Goal: Information Seeking & Learning: Learn about a topic

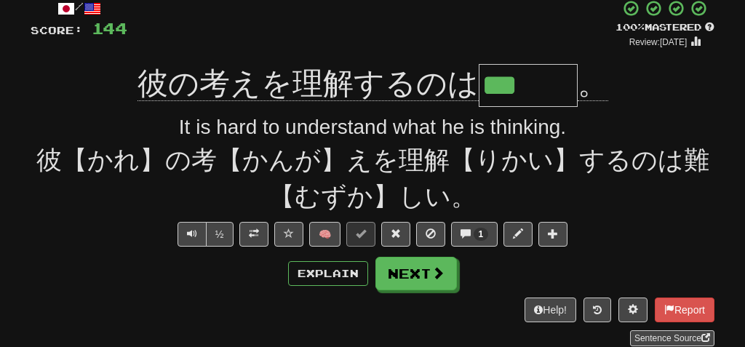
scroll to position [90, 0]
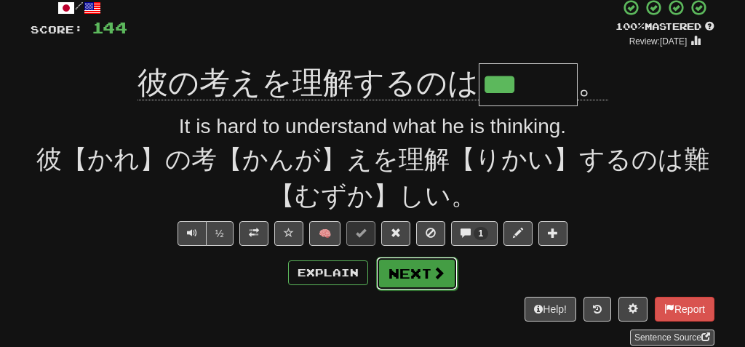
click at [396, 274] on button "Next" at bounding box center [416, 273] width 81 height 33
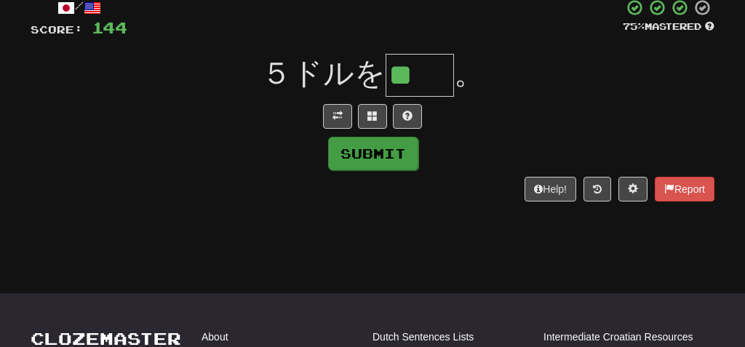
type input "**"
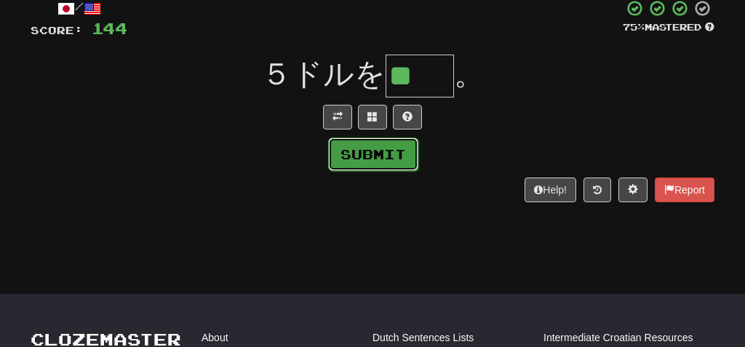
click at [385, 149] on button "Submit" at bounding box center [373, 153] width 90 height 33
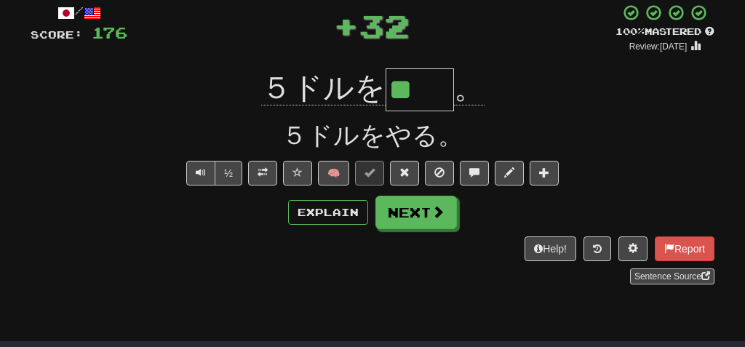
scroll to position [84, 0]
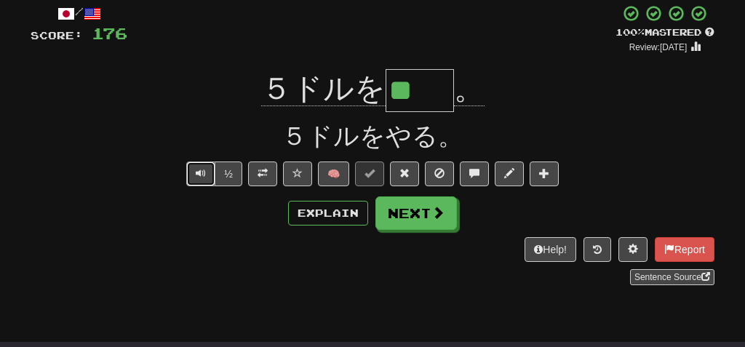
click at [198, 169] on span "Text-to-speech controls" at bounding box center [201, 173] width 10 height 10
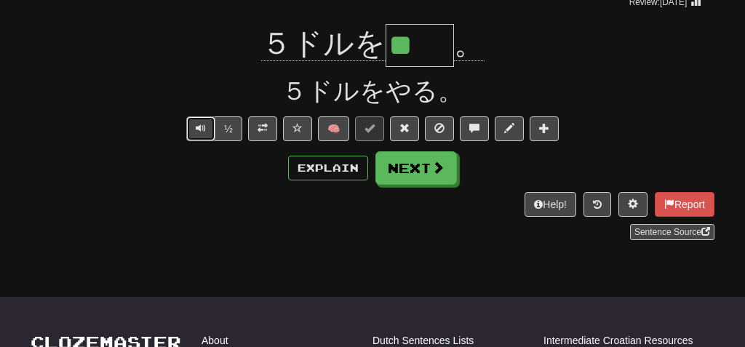
scroll to position [129, 0]
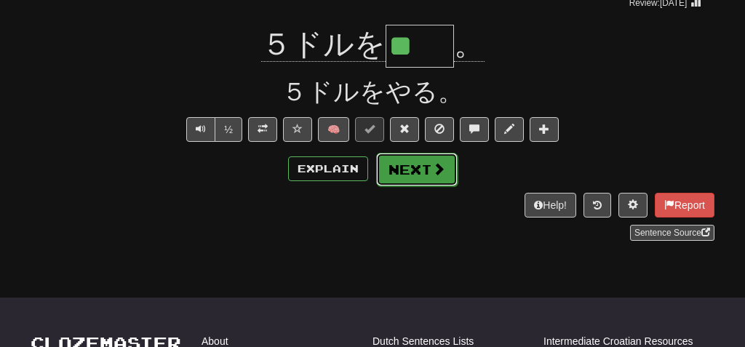
click at [422, 167] on button "Next" at bounding box center [416, 169] width 81 height 33
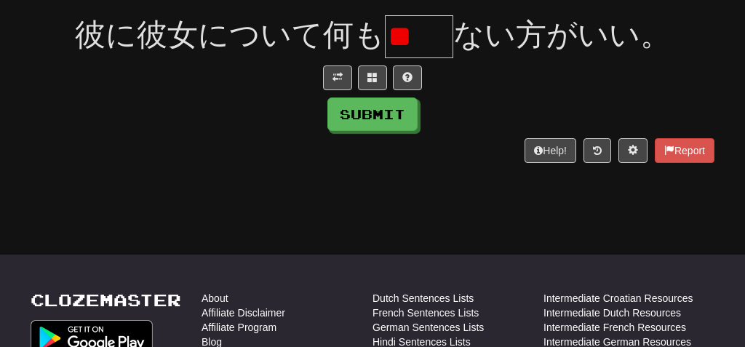
click at [413, 39] on input "**" at bounding box center [419, 36] width 68 height 43
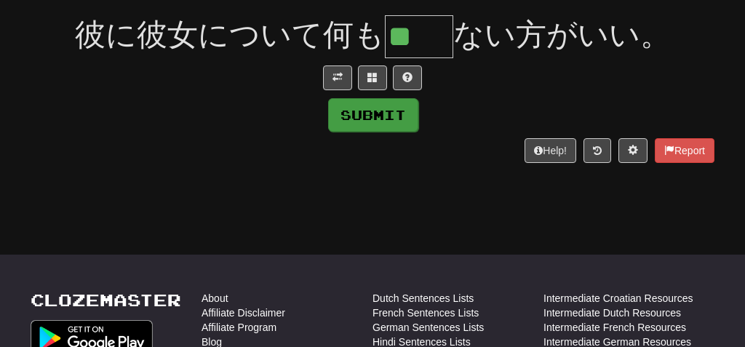
type input "**"
click at [375, 113] on button "Submit" at bounding box center [373, 114] width 90 height 33
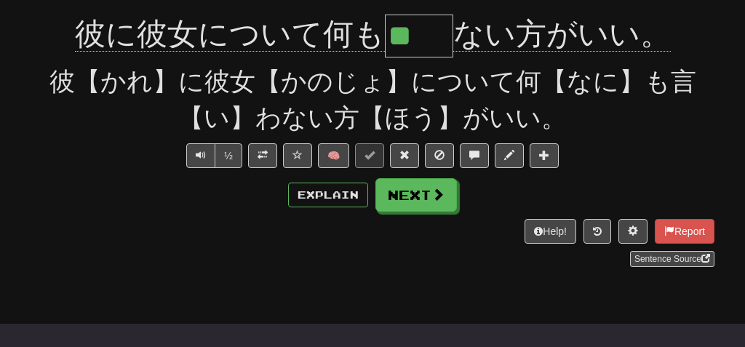
scroll to position [138, 0]
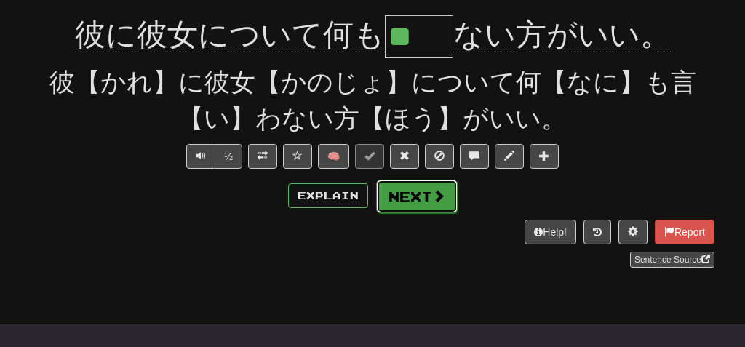
click at [402, 193] on button "Next" at bounding box center [416, 196] width 81 height 33
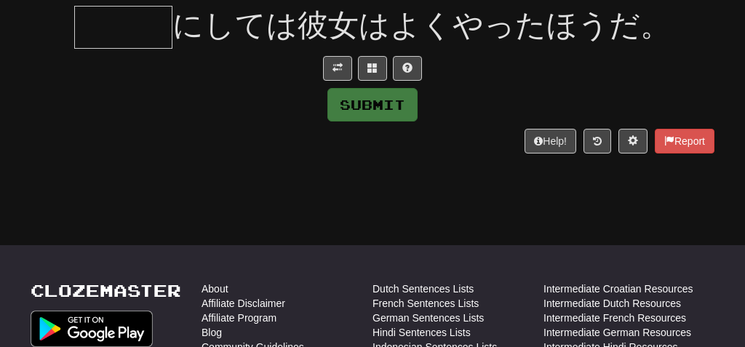
scroll to position [128, 0]
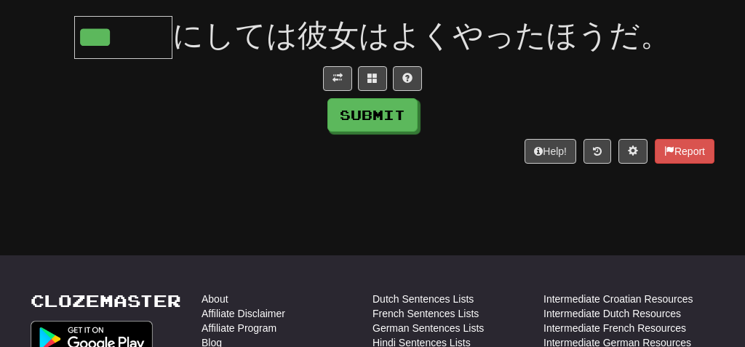
type input "***"
click at [337, 153] on div "Help! Report" at bounding box center [373, 151] width 684 height 25
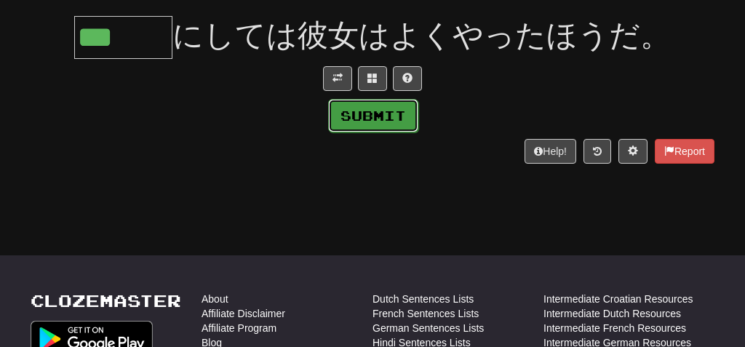
click at [370, 115] on button "Submit" at bounding box center [373, 115] width 90 height 33
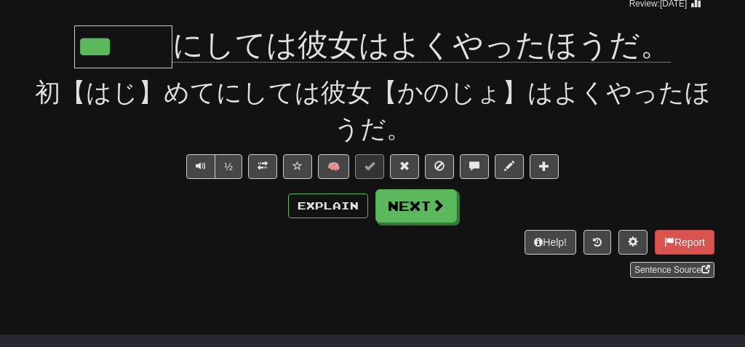
scroll to position [138, 0]
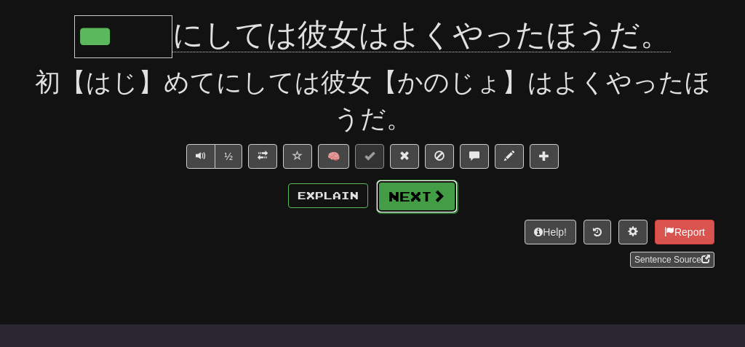
click at [414, 194] on button "Next" at bounding box center [416, 196] width 81 height 33
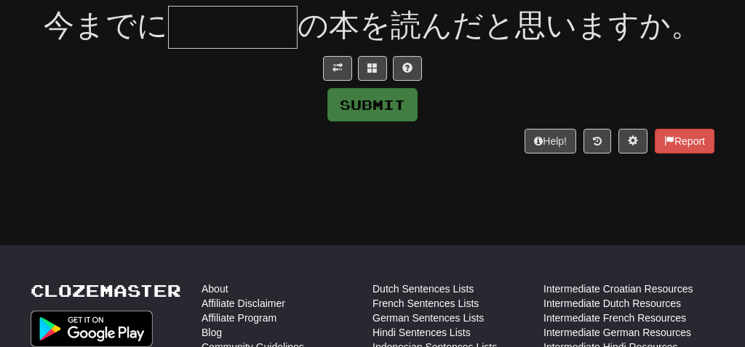
scroll to position [128, 0]
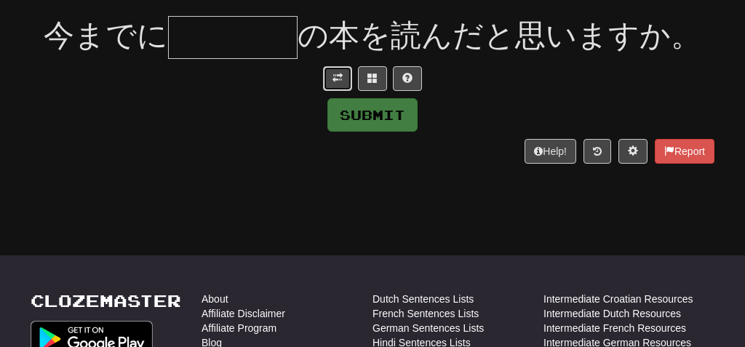
click at [341, 73] on span at bounding box center [337, 78] width 10 height 10
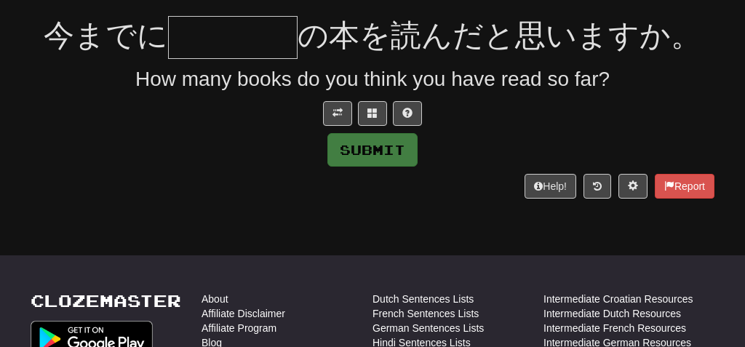
click at [212, 39] on input "text" at bounding box center [232, 37] width 129 height 43
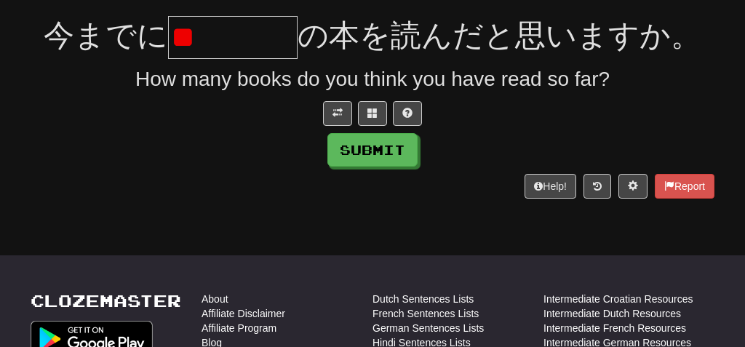
type input "*"
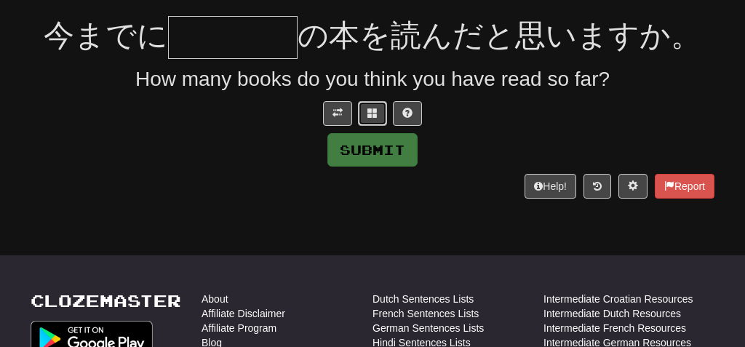
click at [366, 108] on button at bounding box center [372, 113] width 29 height 25
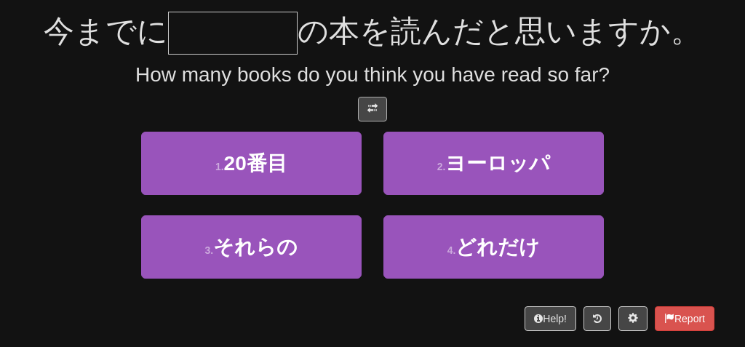
scroll to position [132, 0]
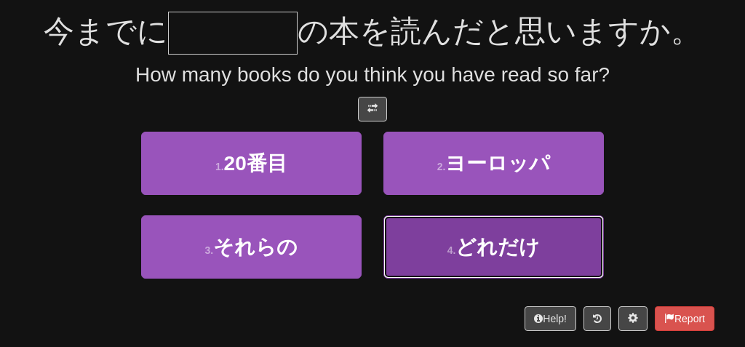
click at [521, 242] on span "どれだけ" at bounding box center [497, 247] width 84 height 23
type input "****"
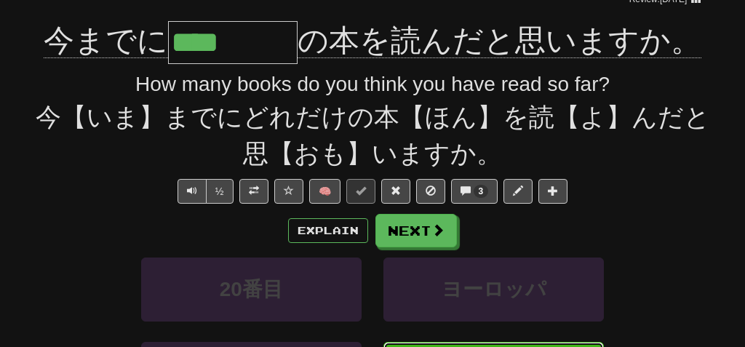
scroll to position [143, 0]
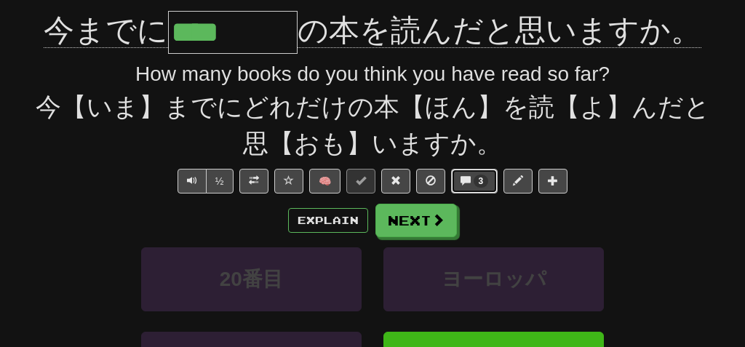
click at [468, 178] on span at bounding box center [465, 180] width 10 height 10
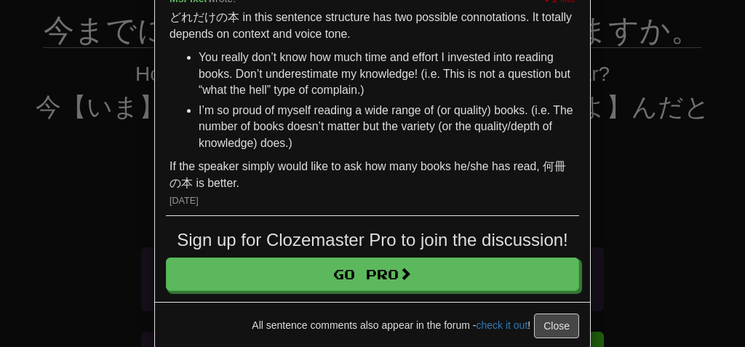
scroll to position [586, 0]
click at [557, 324] on button "Close" at bounding box center [556, 326] width 45 height 25
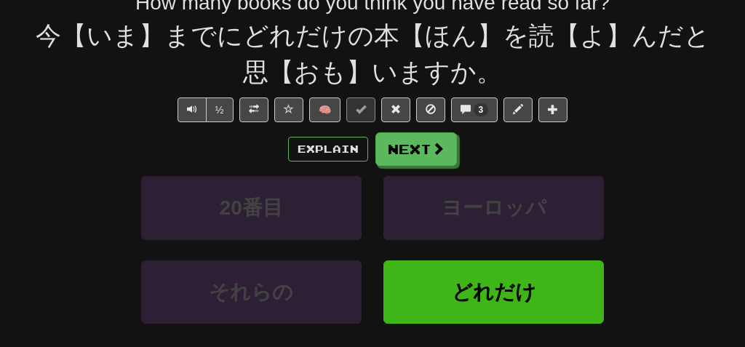
scroll to position [215, 0]
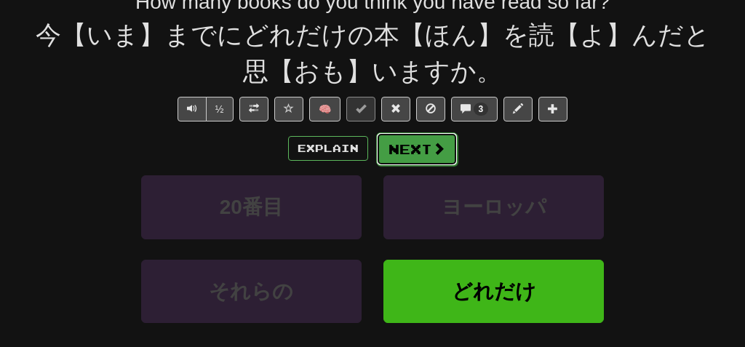
click at [420, 150] on button "Next" at bounding box center [416, 148] width 81 height 33
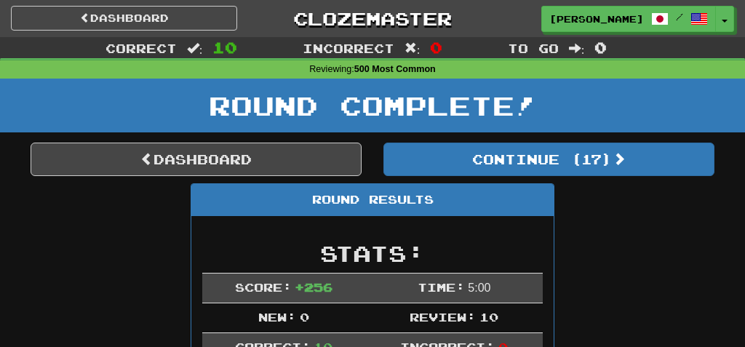
scroll to position [0, 0]
